Goal: Navigation & Orientation: Find specific page/section

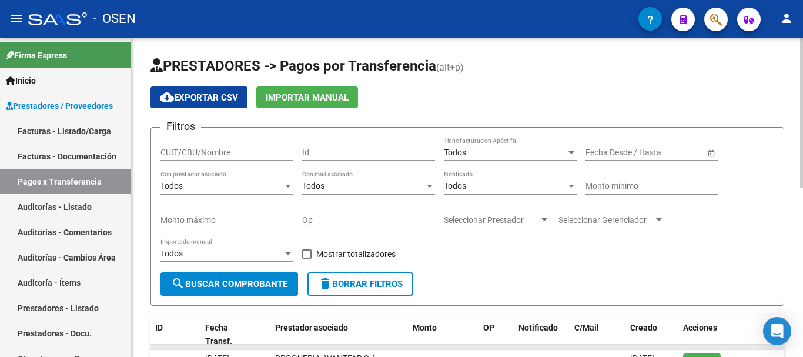
scroll to position [294, 0]
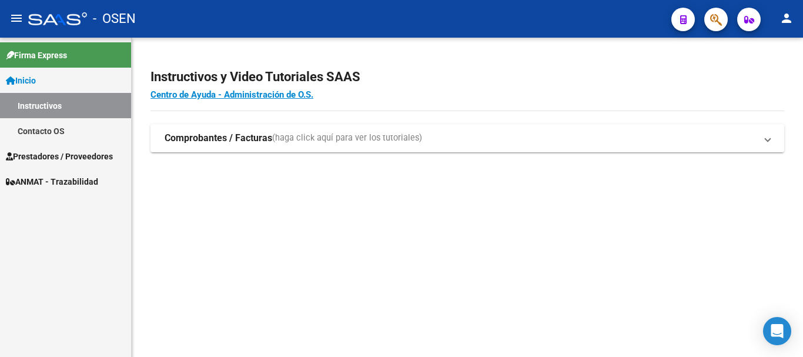
click at [88, 157] on span "Prestadores / Proveedores" at bounding box center [59, 156] width 107 height 13
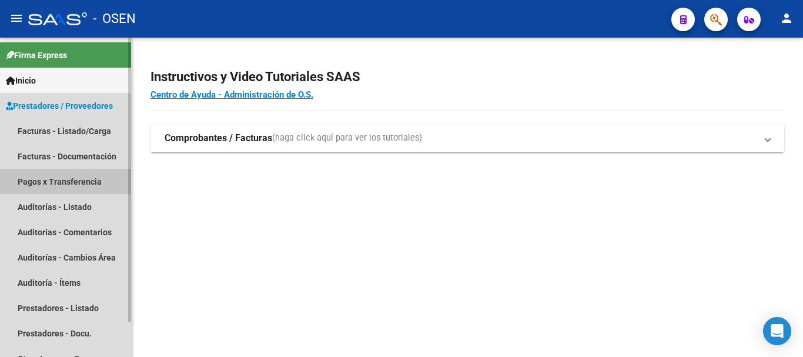
click at [72, 184] on link "Pagos x Transferencia" at bounding box center [65, 181] width 131 height 25
